Goal: Transaction & Acquisition: Purchase product/service

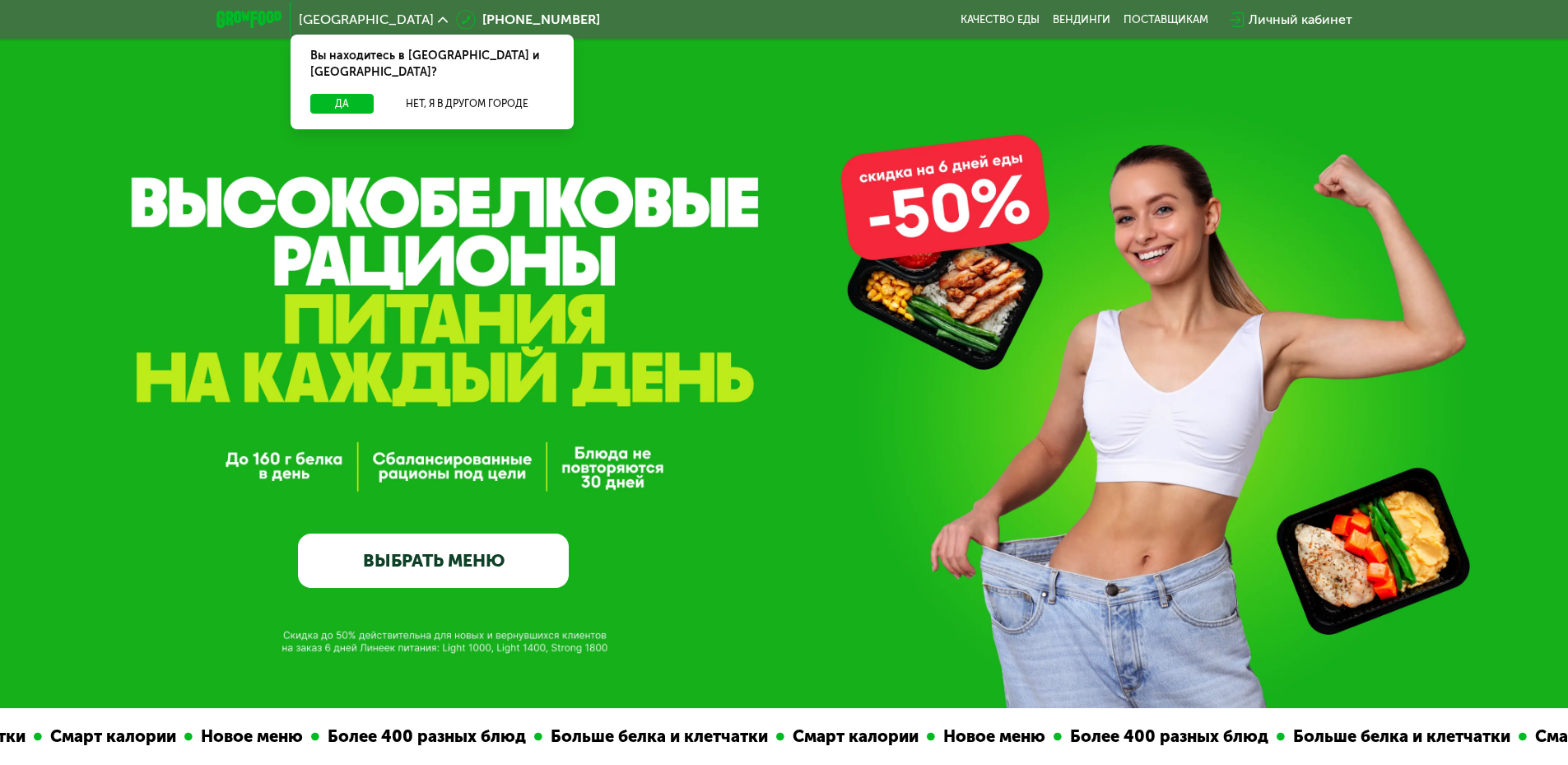
click at [446, 571] on link "ВЫБРАТЬ МЕНЮ" at bounding box center [433, 560] width 271 height 54
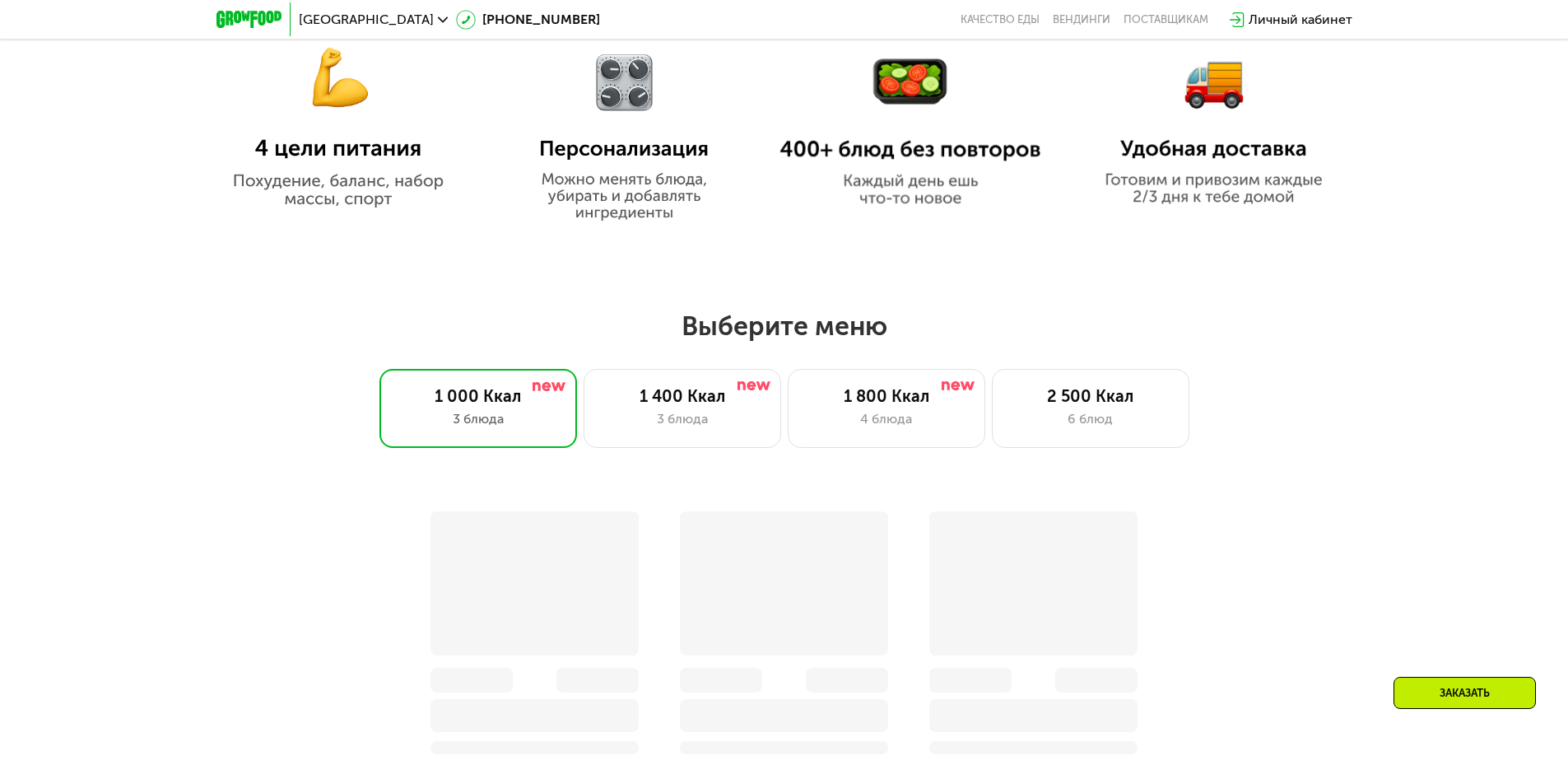
scroll to position [1365, 0]
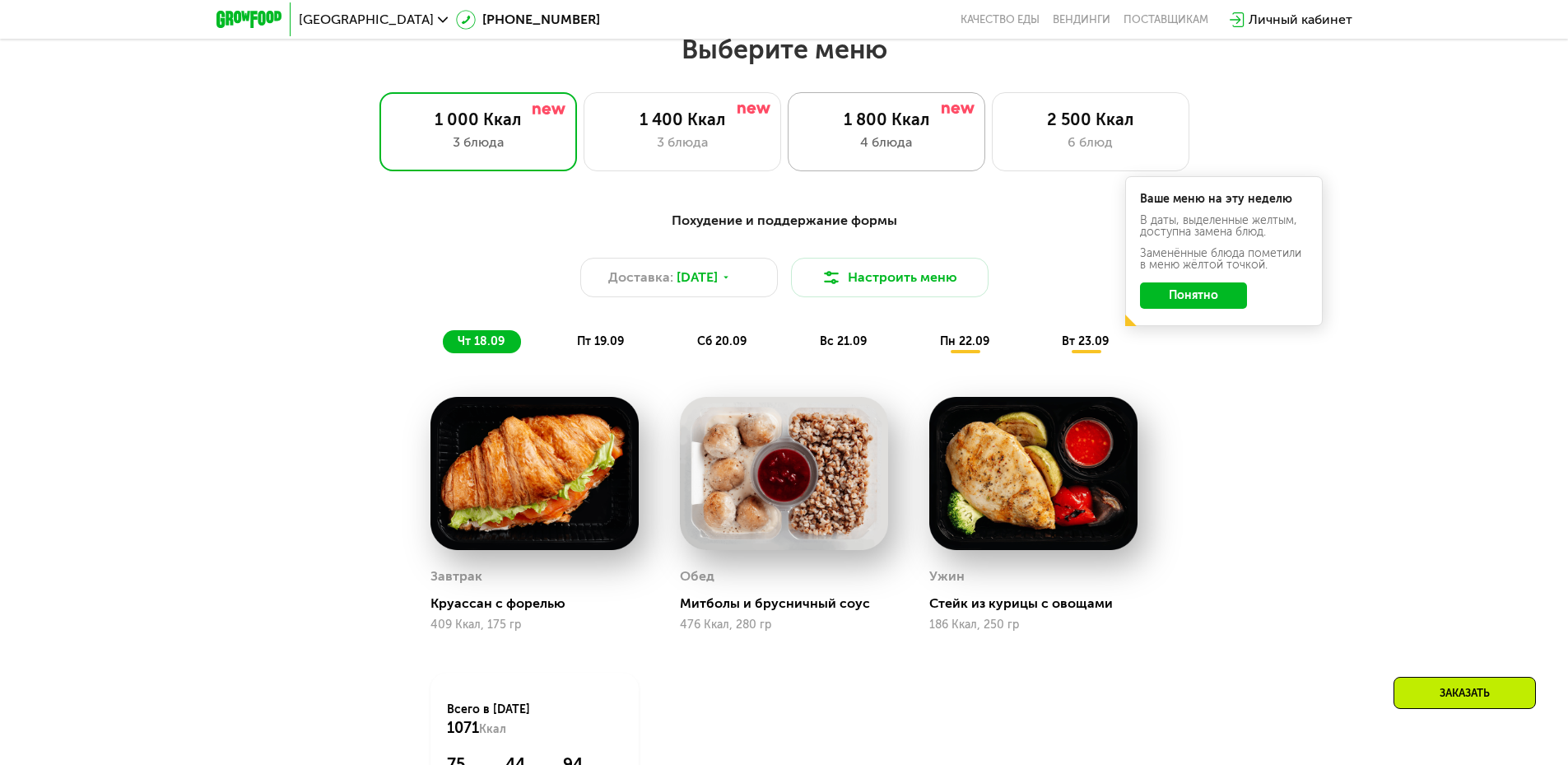
click at [902, 128] on div "1 800 Ккал" at bounding box center [887, 120] width 163 height 20
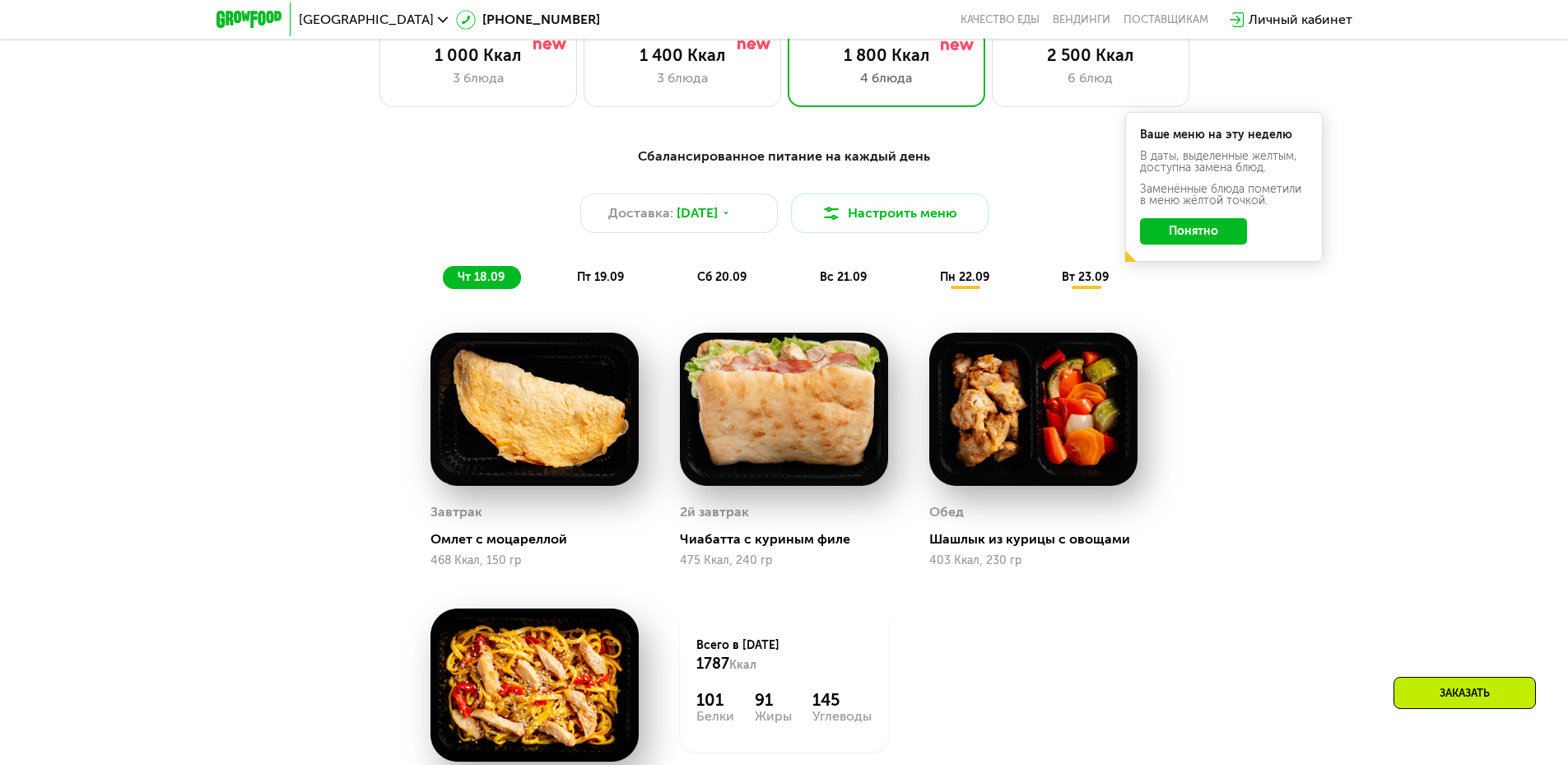
scroll to position [1429, 0]
click at [1045, 97] on div "2 500 Ккал 6 блюд" at bounding box center [1090, 68] width 197 height 79
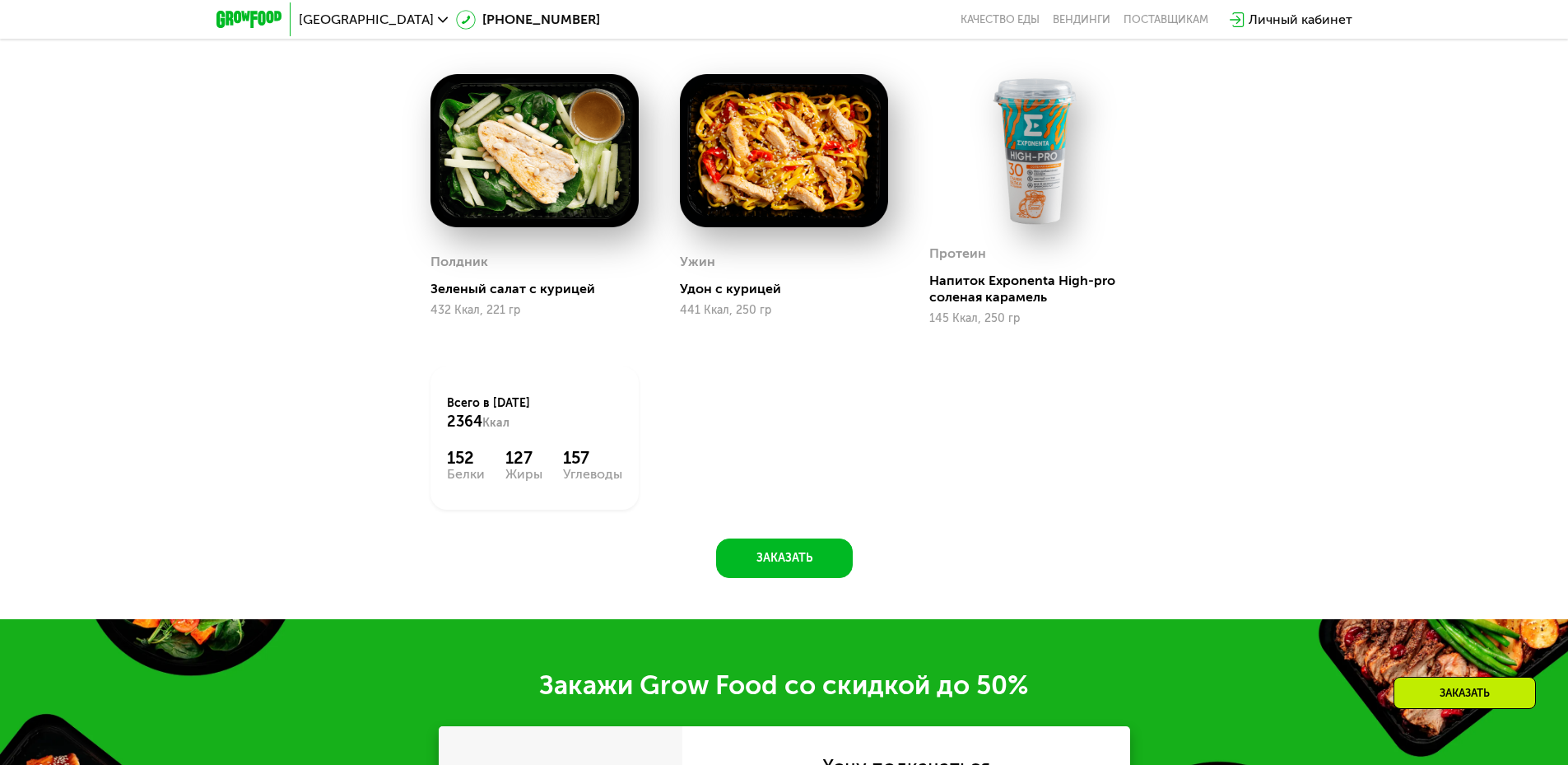
scroll to position [1964, 0]
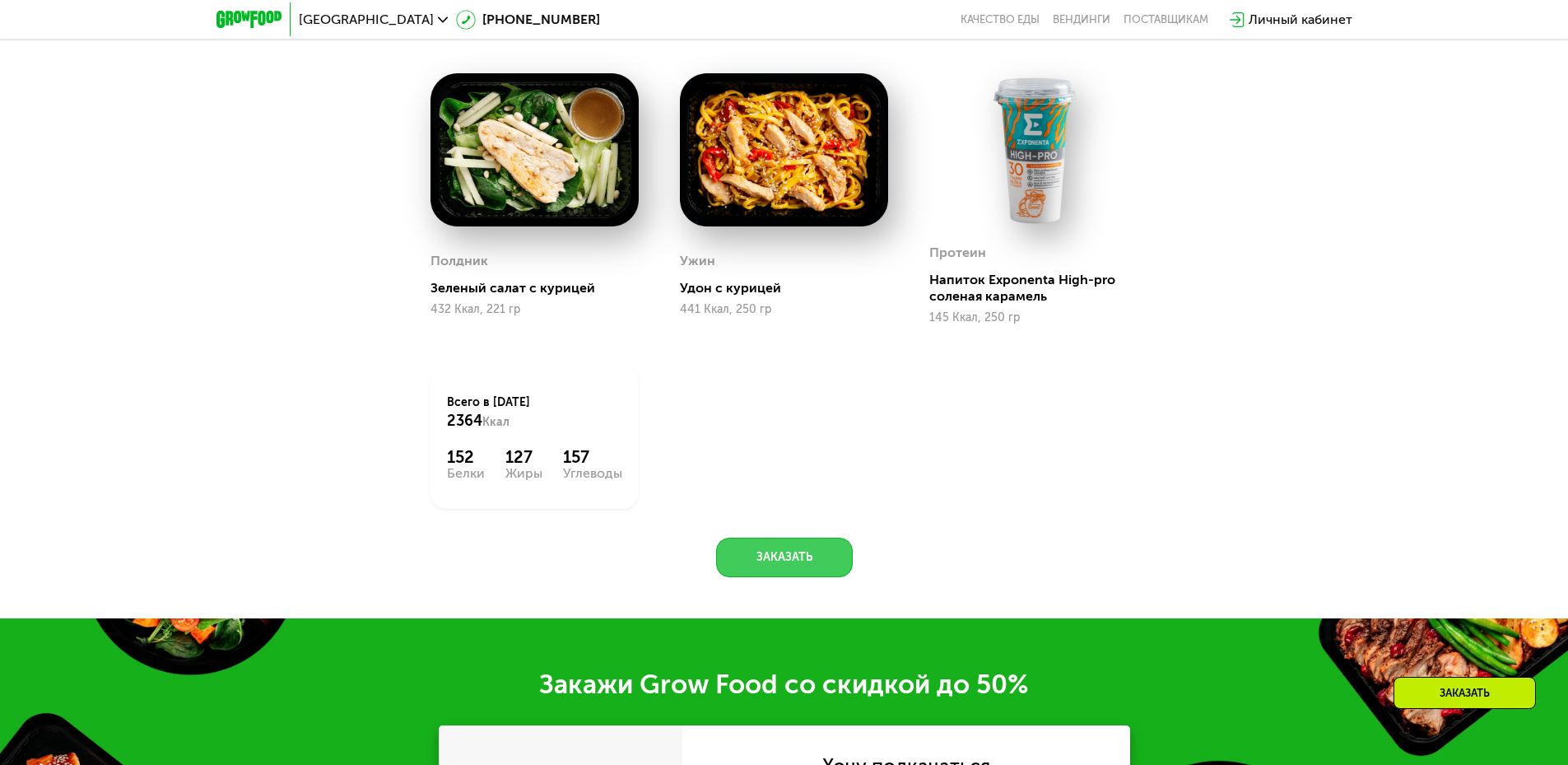
click at [798, 572] on button "Заказать" at bounding box center [784, 557] width 136 height 39
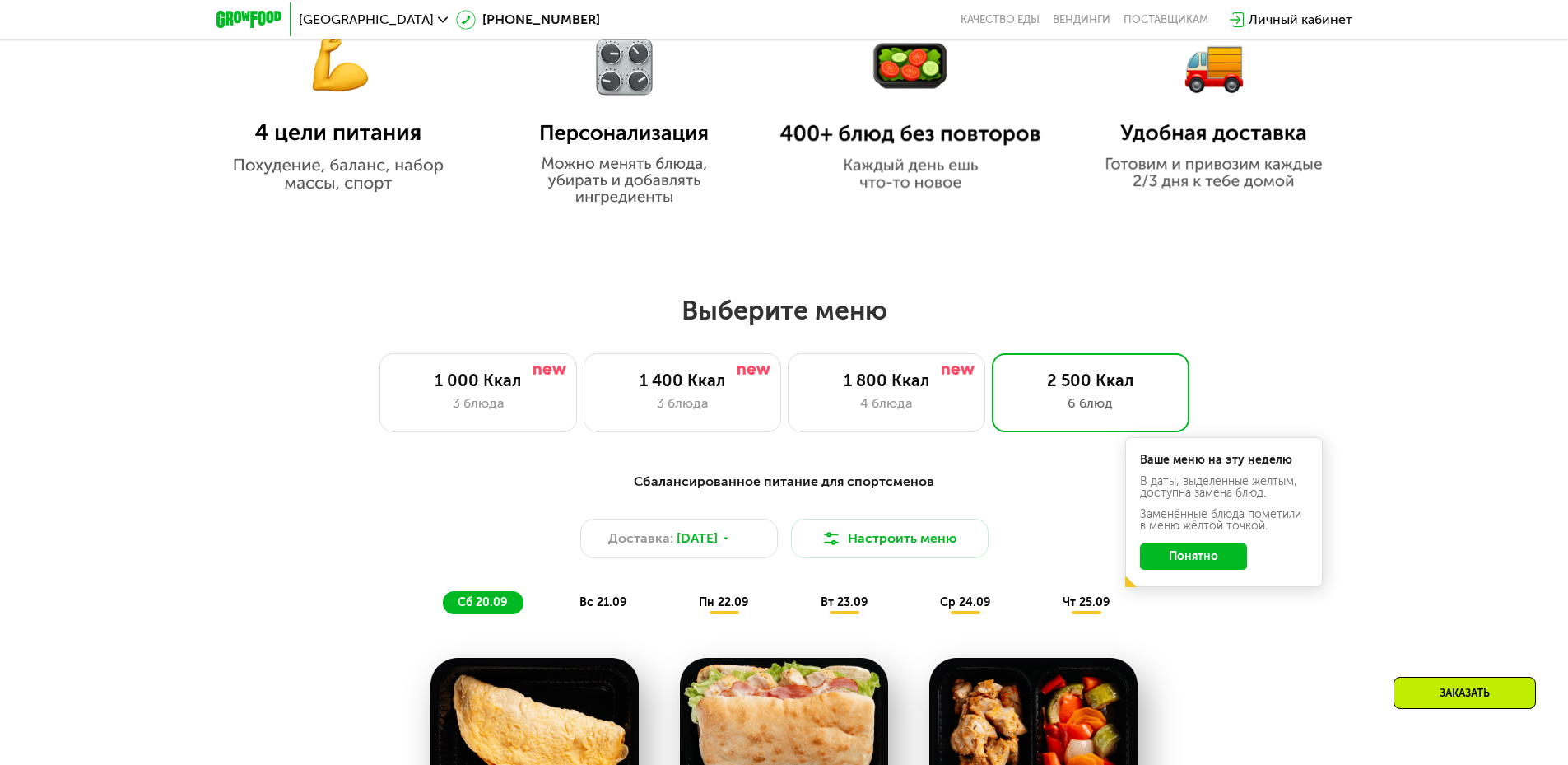
scroll to position [1103, 0]
click at [888, 546] on button "Настроить меню" at bounding box center [890, 539] width 197 height 39
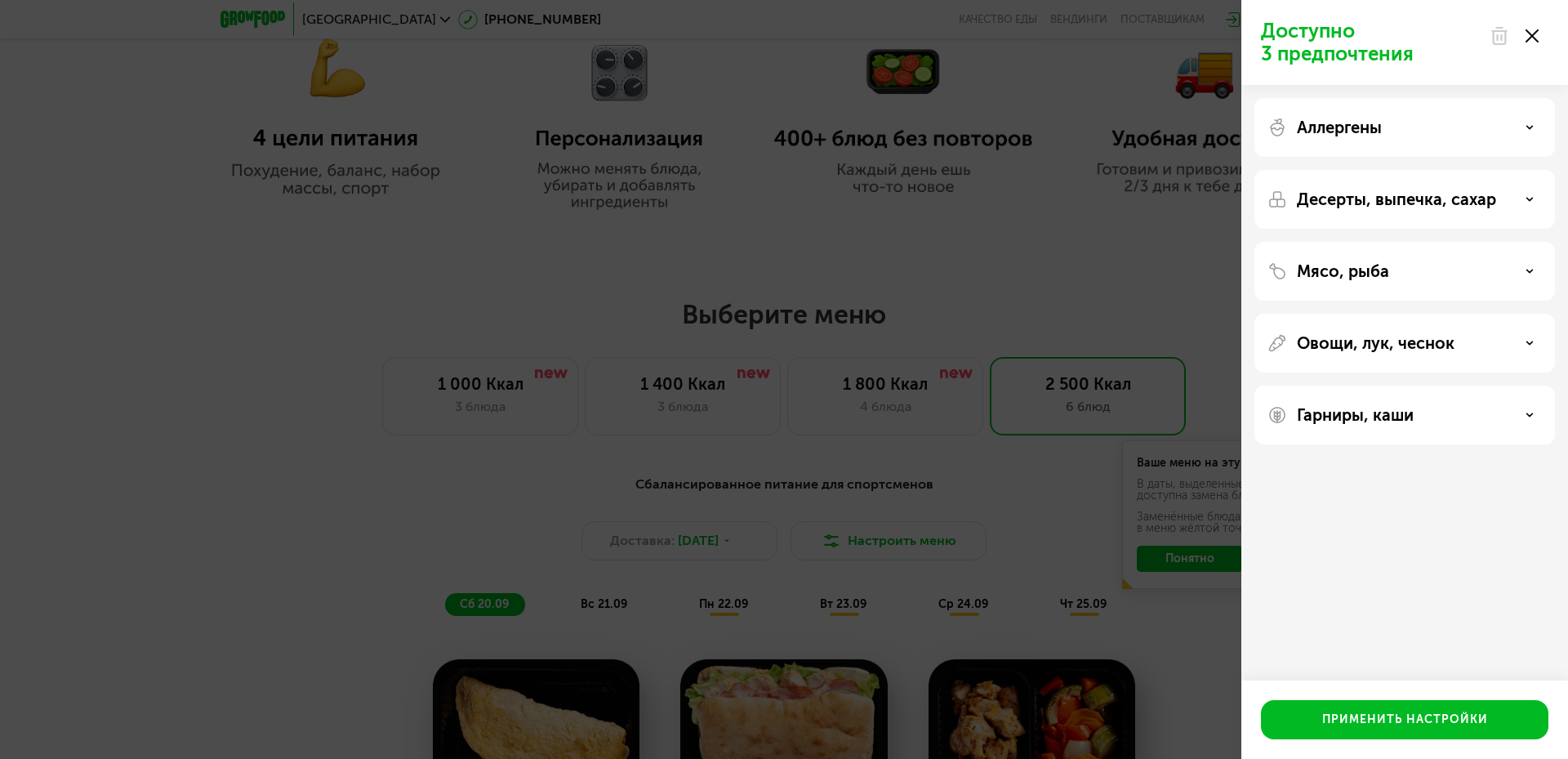
click at [934, 251] on div "Доступно 3 предпочтения Аллергены Десерты, выпечка, сахар Мясо, рыба Овощи, лук…" at bounding box center [784, 379] width 1568 height 759
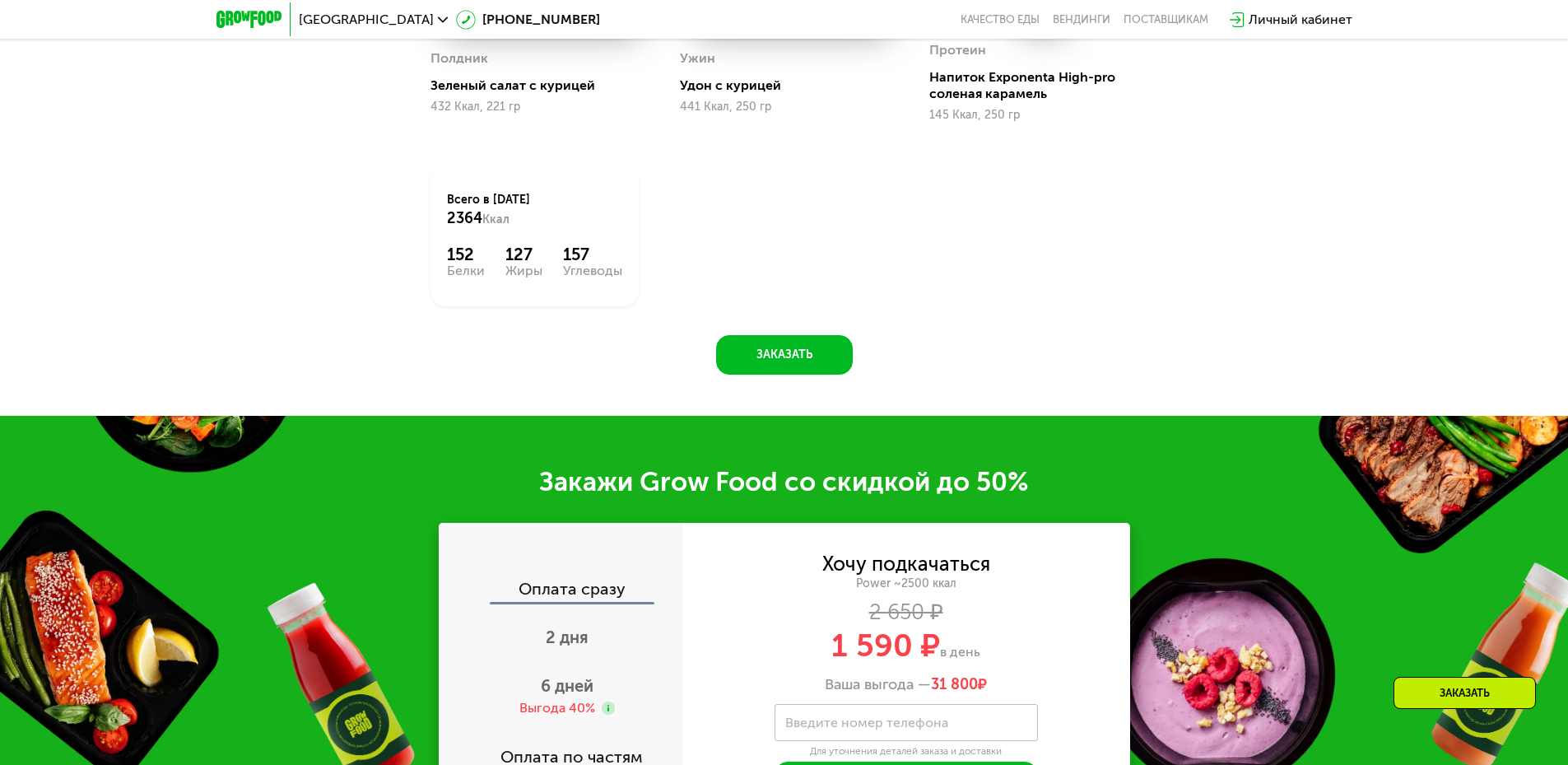
scroll to position [2166, 0]
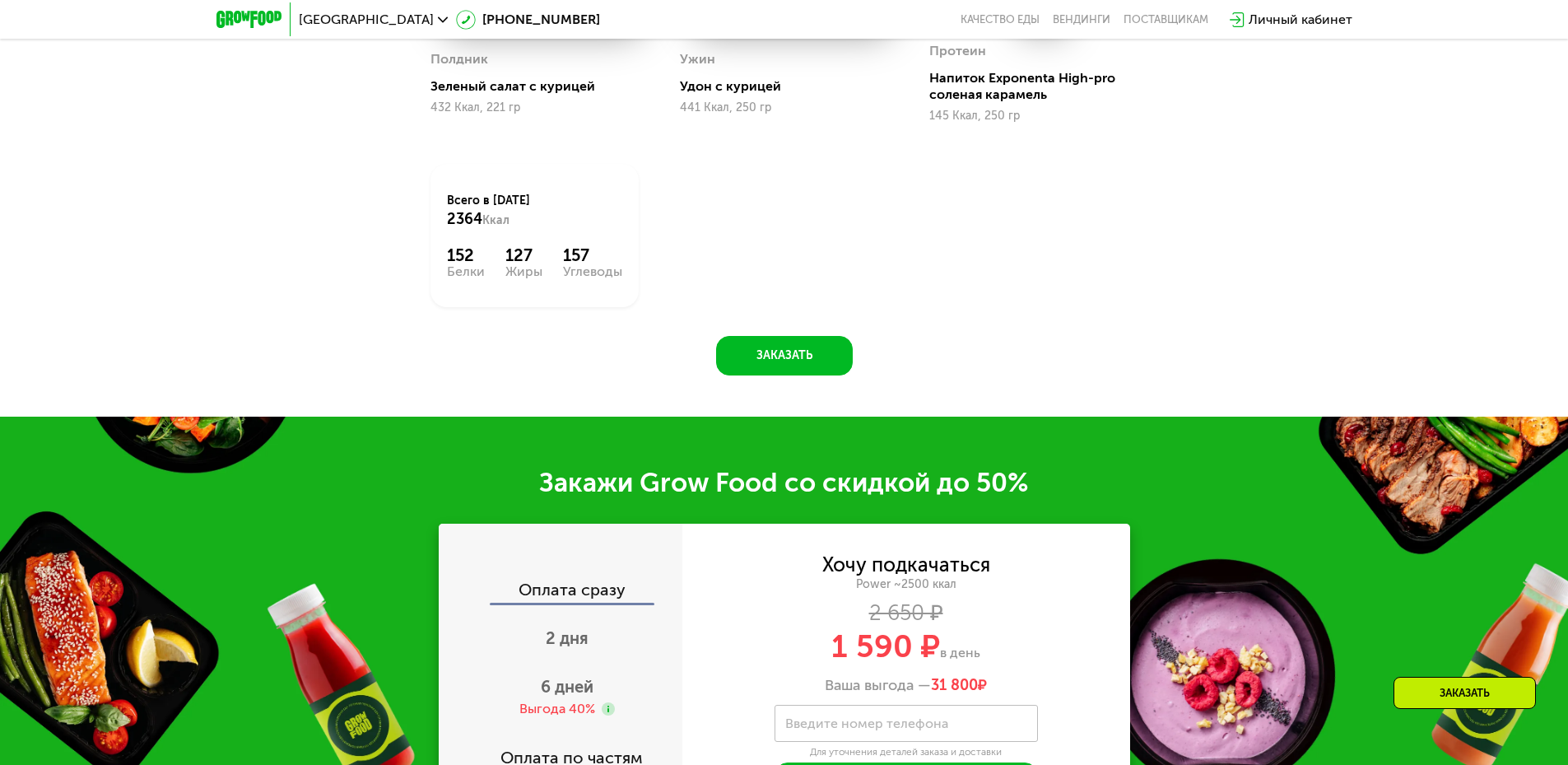
click at [791, 359] on button "Заказать" at bounding box center [784, 355] width 136 height 39
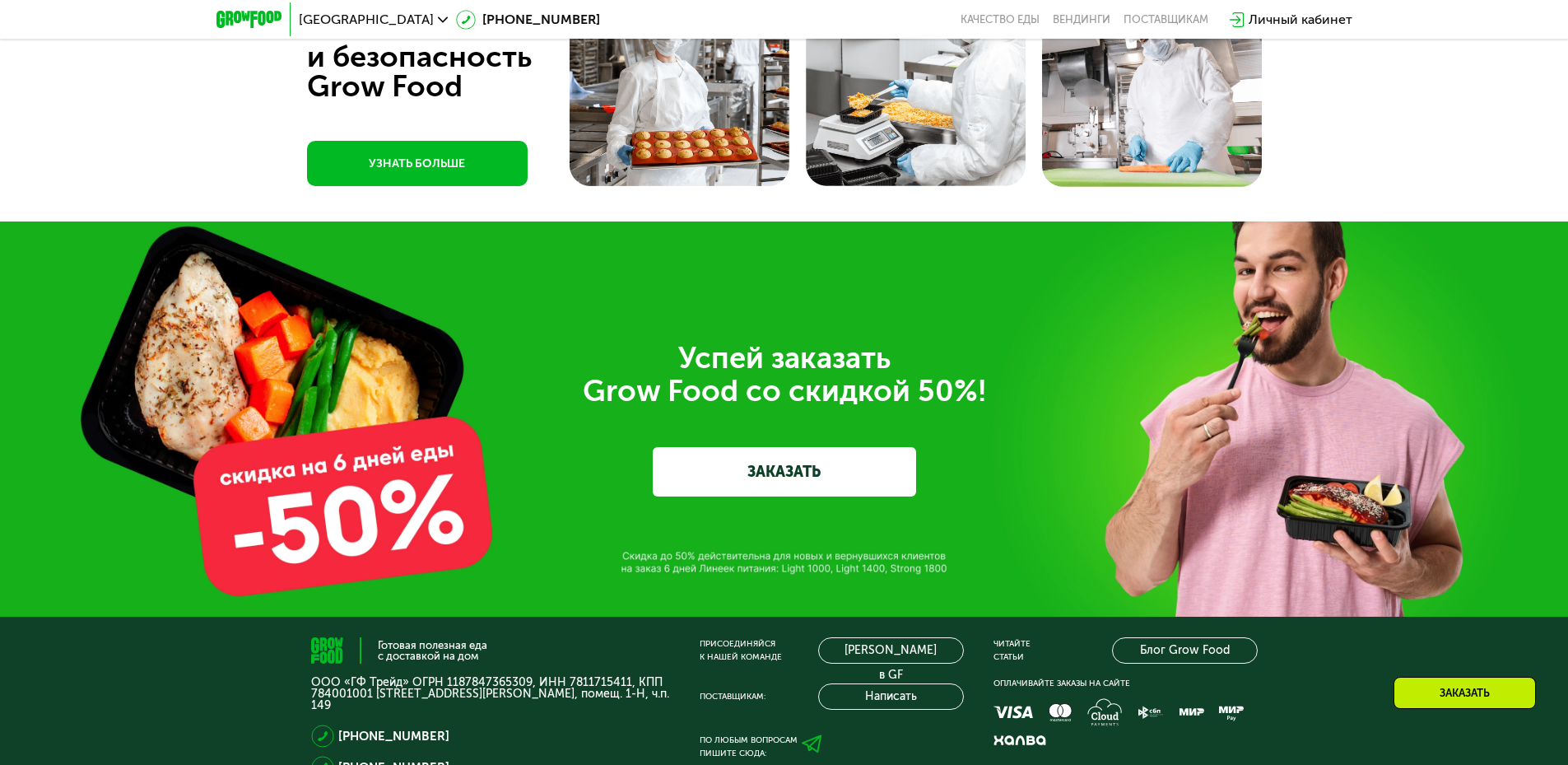
scroll to position [5934, 0]
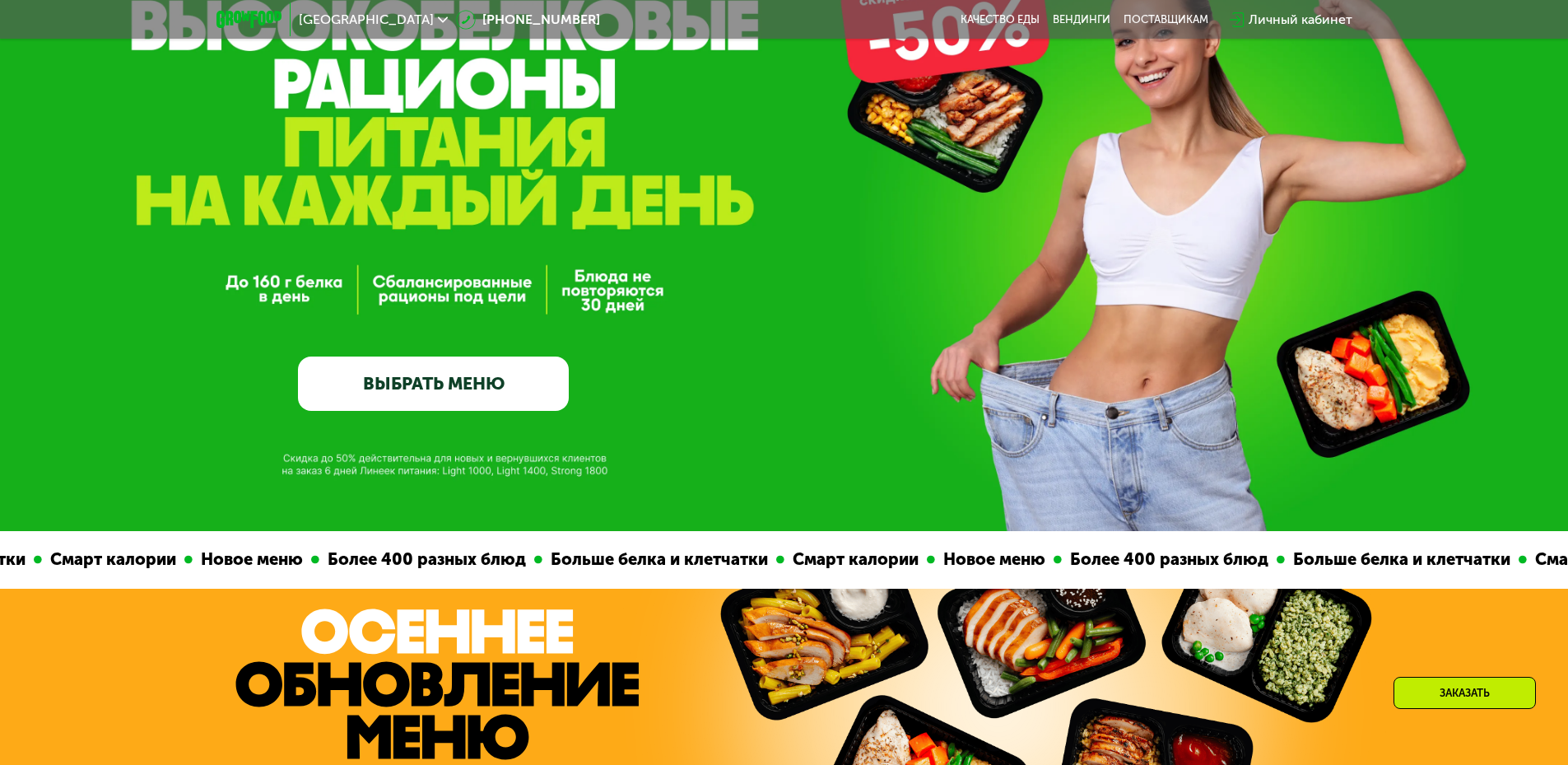
click at [425, 390] on link "ВЫБРАТЬ МЕНЮ" at bounding box center [433, 383] width 271 height 54
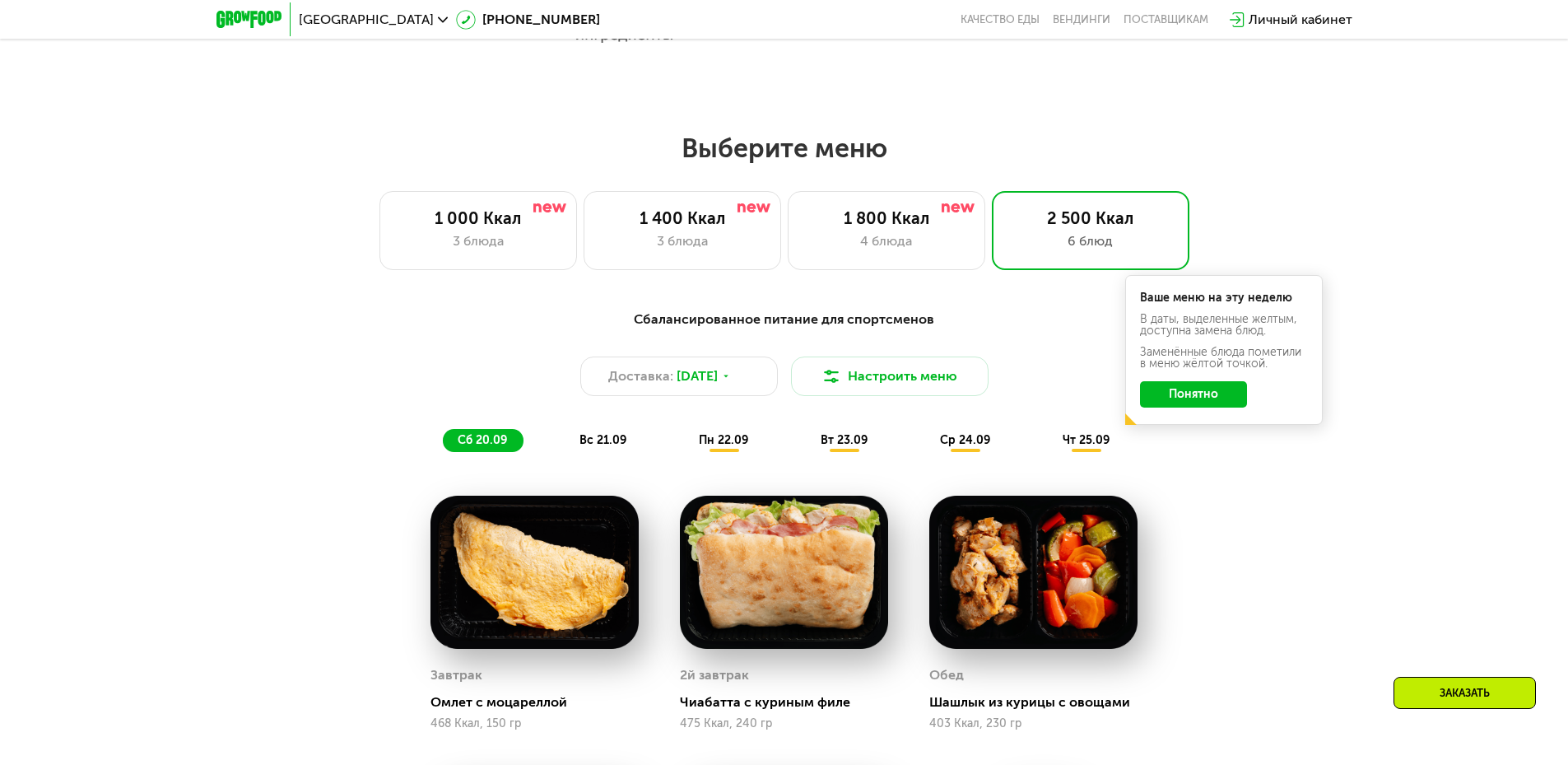
scroll to position [1365, 0]
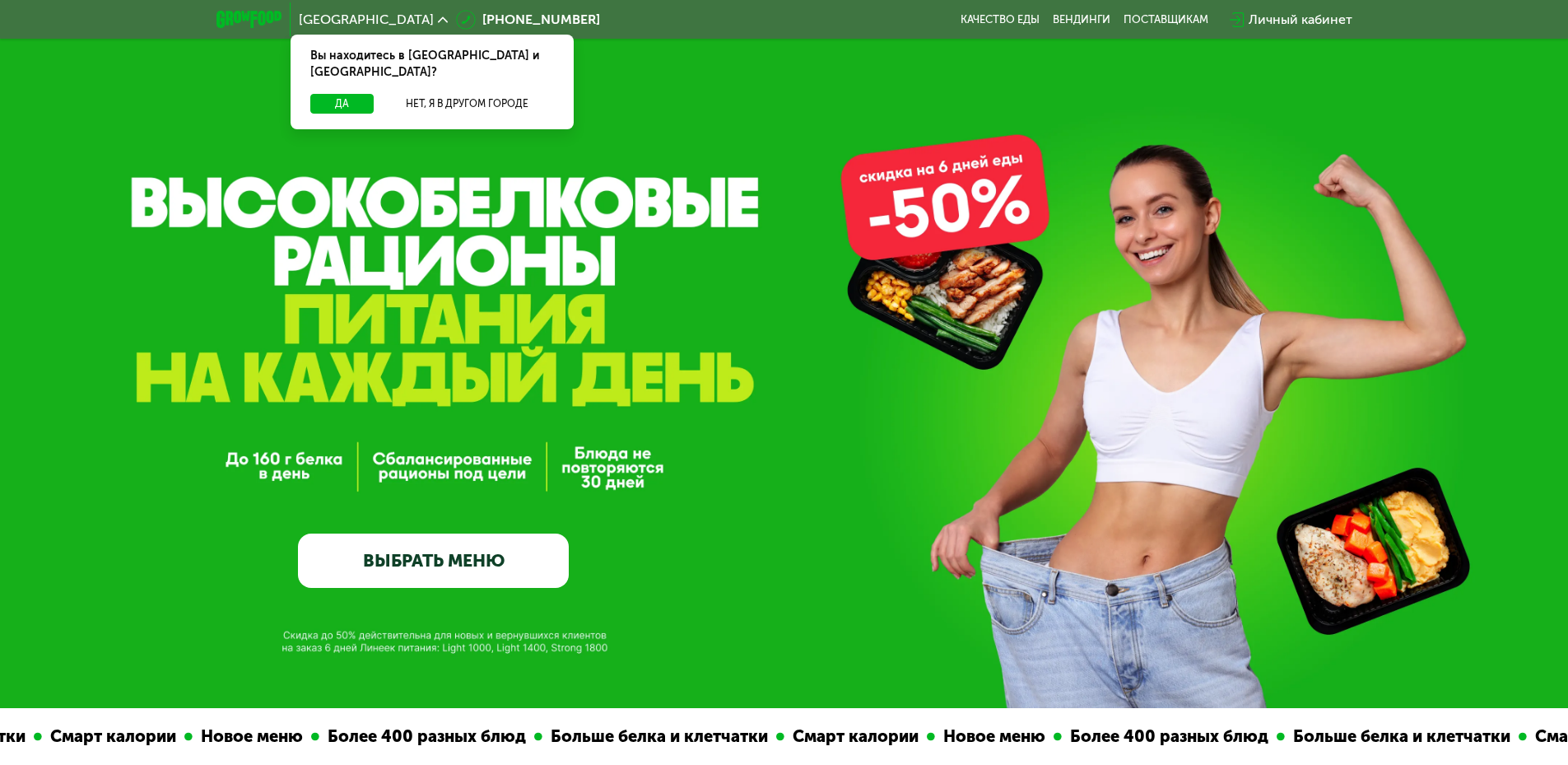
click at [374, 565] on link "ВЫБРАТЬ МЕНЮ" at bounding box center [433, 560] width 271 height 54
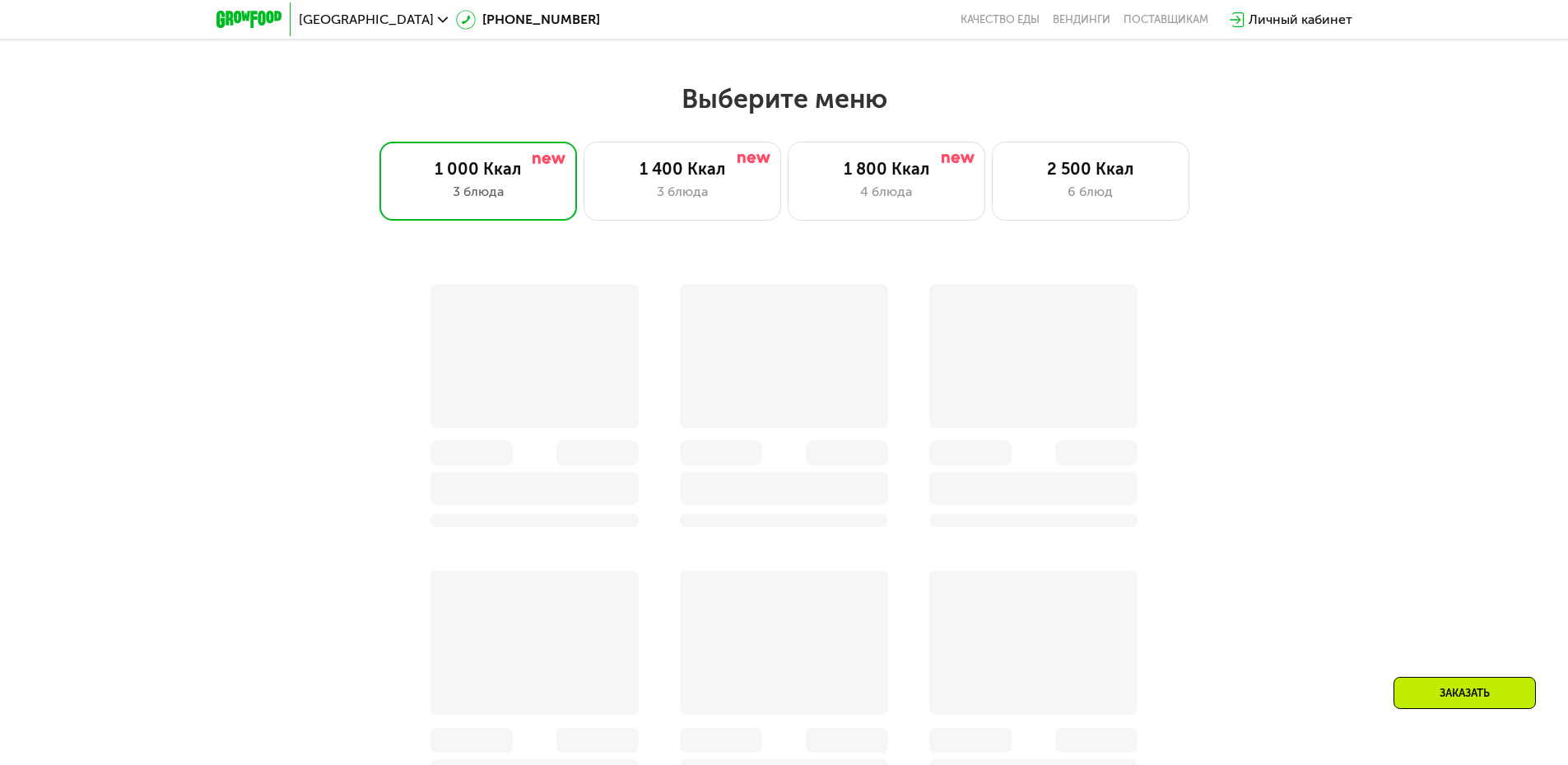
scroll to position [1365, 0]
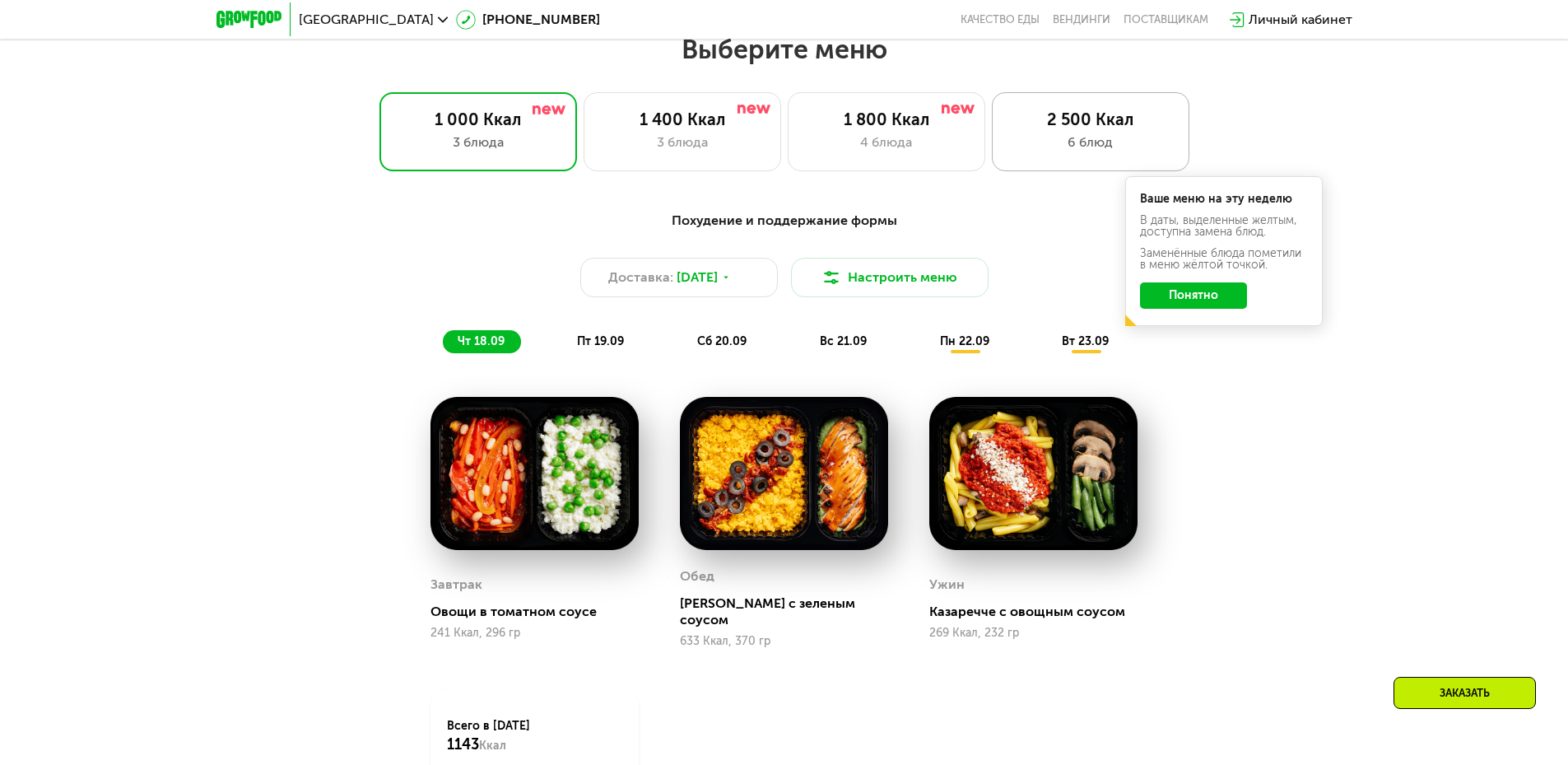
click at [1053, 140] on div "6 блюд" at bounding box center [1091, 142] width 163 height 20
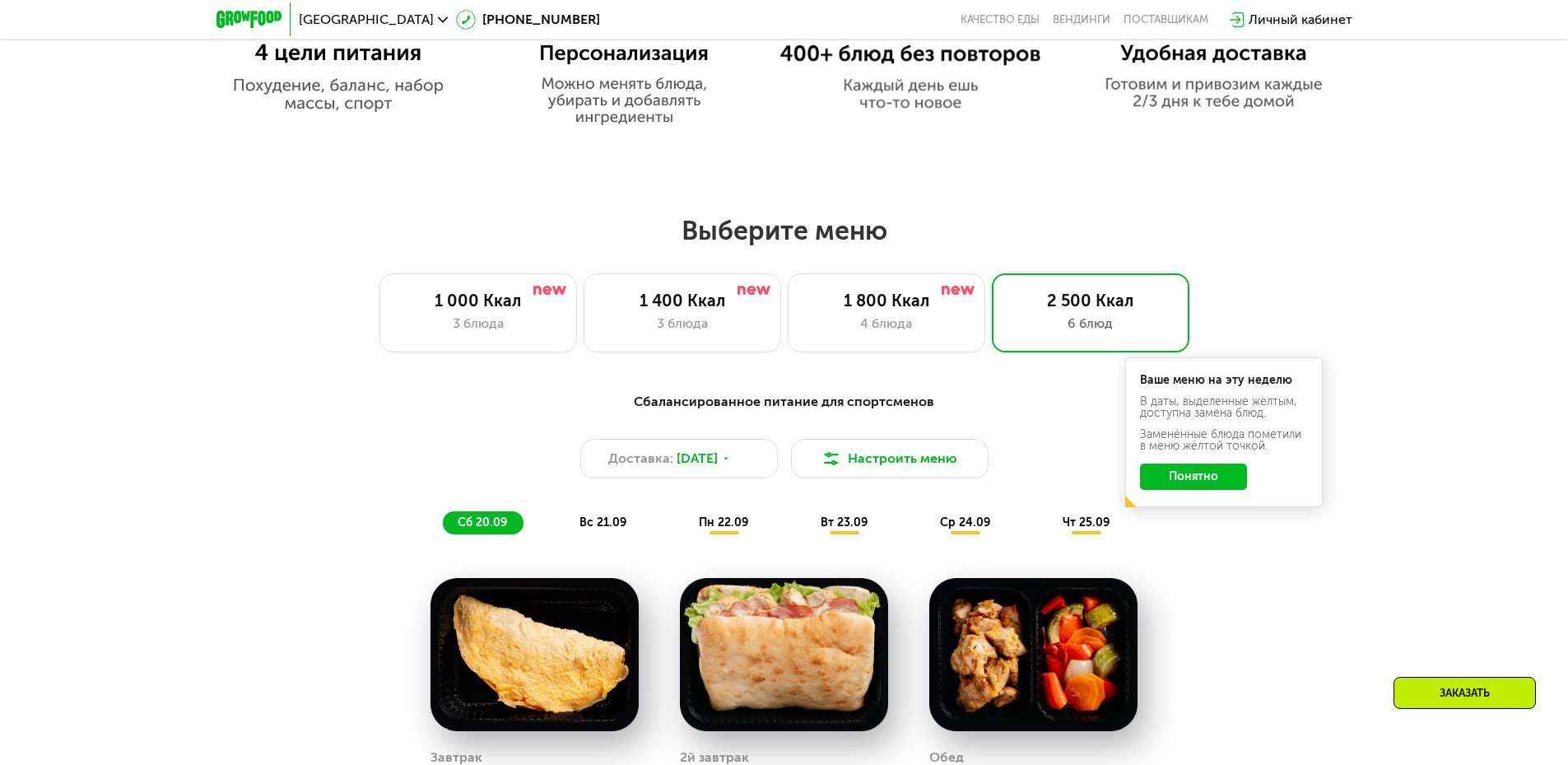
scroll to position [1186, 0]
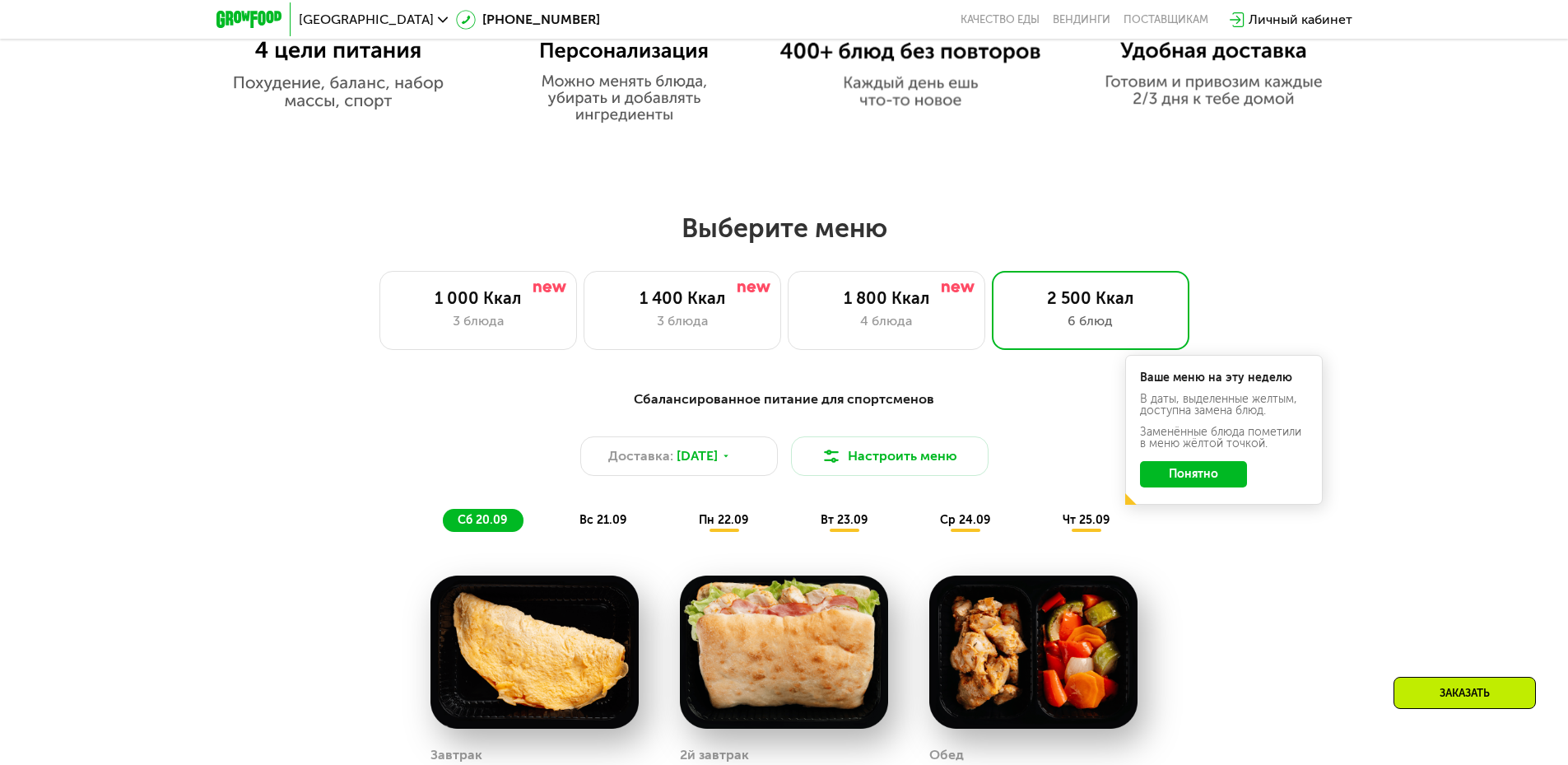
click at [1200, 473] on button "Понятно" at bounding box center [1193, 473] width 107 height 27
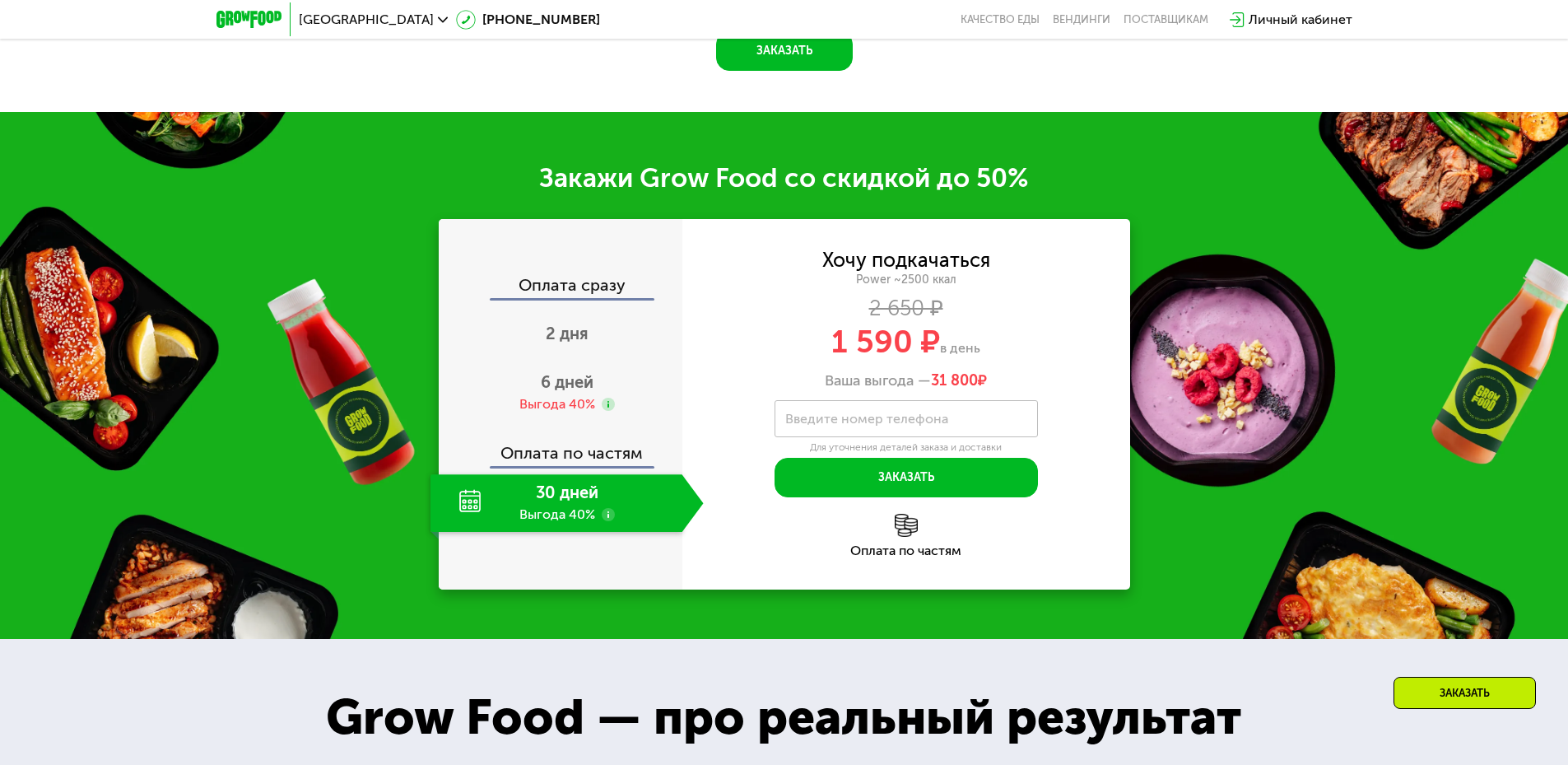
scroll to position [2484, 0]
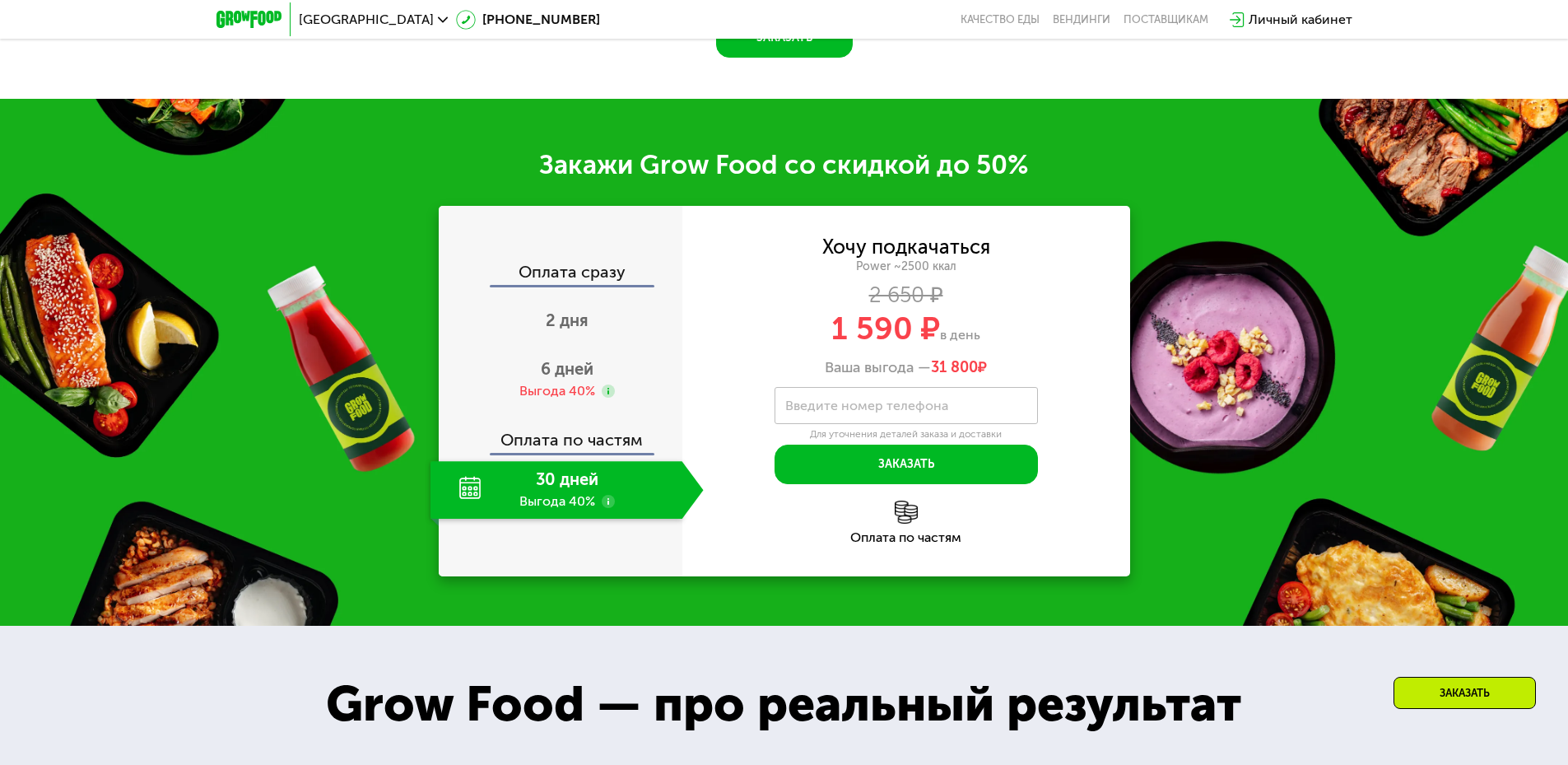
click at [891, 410] on label "Введите номер телефона" at bounding box center [867, 405] width 163 height 9
click at [891, 415] on input "Введите номер телефона" at bounding box center [906, 406] width 263 height 37
click at [1038, 365] on div "Ваша выгода — 31 800 ₽" at bounding box center [906, 368] width 448 height 18
